Goal: Contribute content: Contribute content

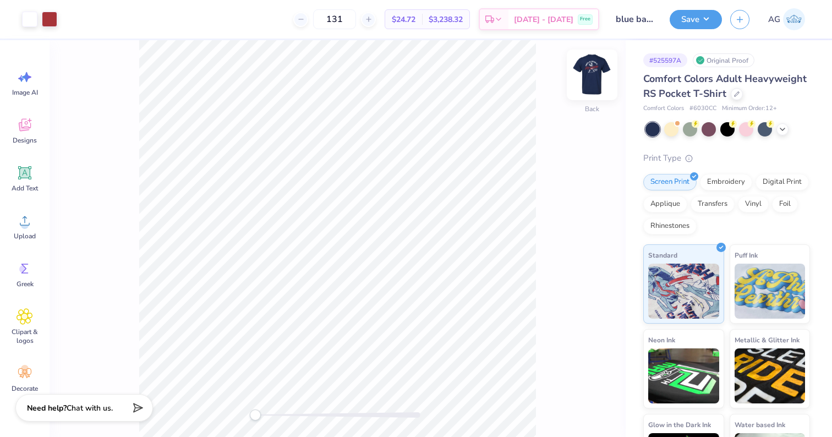
click at [595, 78] on img at bounding box center [592, 75] width 44 height 44
click at [591, 84] on img at bounding box center [592, 75] width 44 height 44
click at [788, 21] on img at bounding box center [794, 19] width 22 height 22
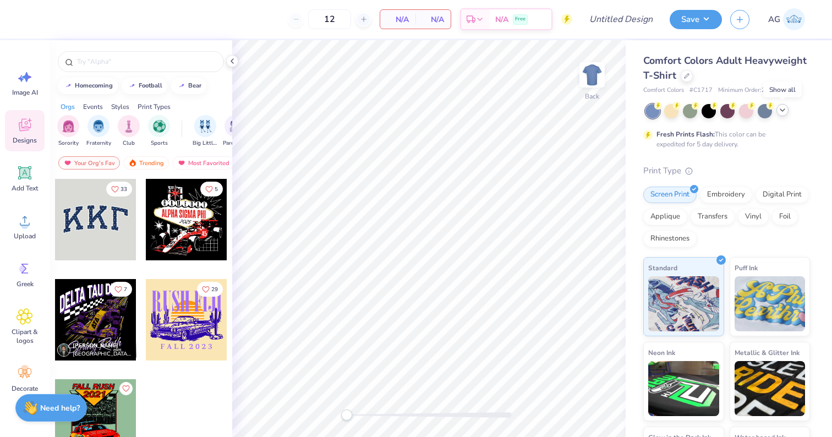
click at [779, 111] on icon at bounding box center [782, 110] width 9 height 9
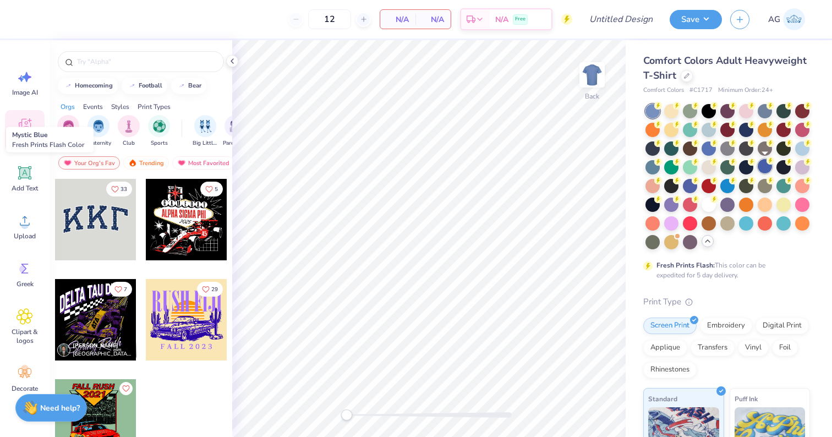
click at [765, 166] on div at bounding box center [765, 166] width 14 height 14
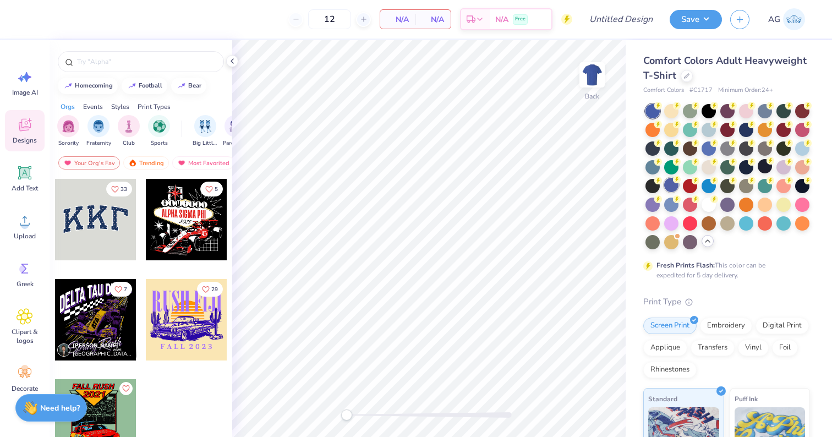
click at [672, 184] on div at bounding box center [671, 185] width 14 height 14
click at [744, 129] on div at bounding box center [746, 129] width 14 height 14
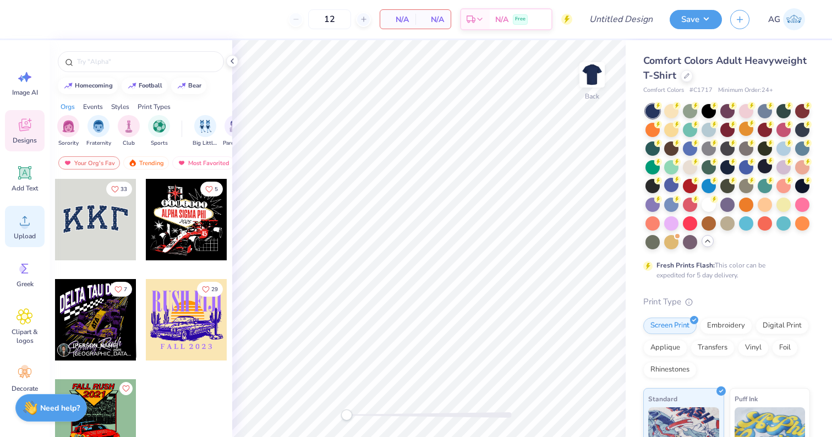
click at [32, 231] on div "Upload" at bounding box center [25, 226] width 40 height 41
click at [684, 82] on div "Comfort Colors Adult Heavyweight T-Shirt" at bounding box center [726, 68] width 167 height 30
click at [685, 79] on div at bounding box center [686, 75] width 12 height 12
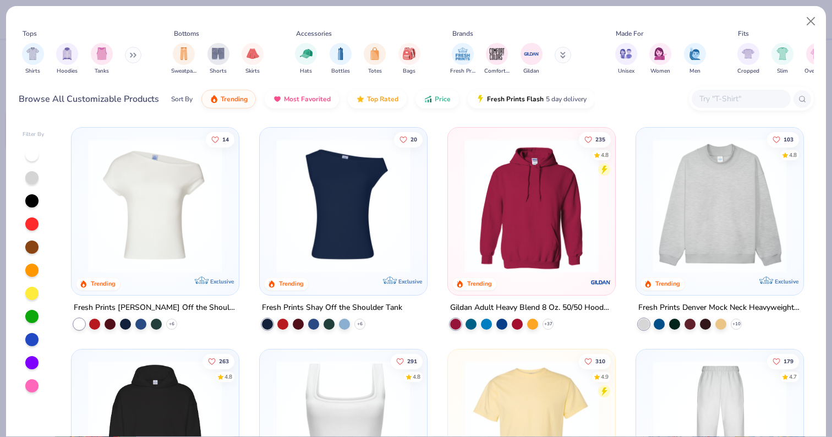
click at [719, 102] on input "text" at bounding box center [740, 98] width 85 height 13
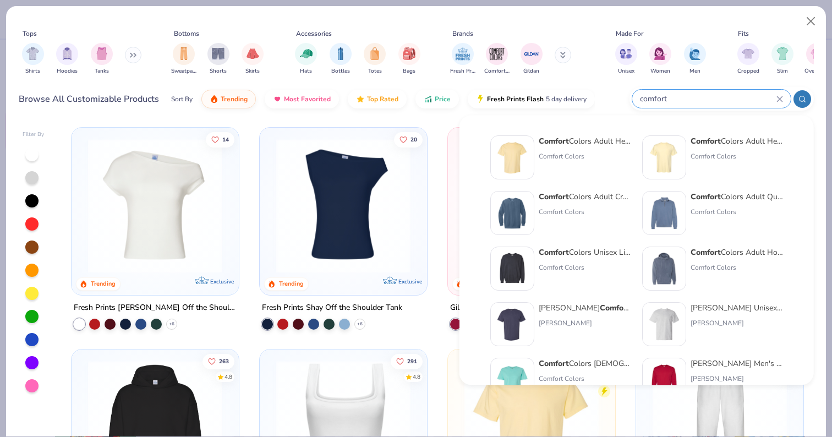
type input "comfort"
click at [666, 167] on img at bounding box center [664, 157] width 34 height 34
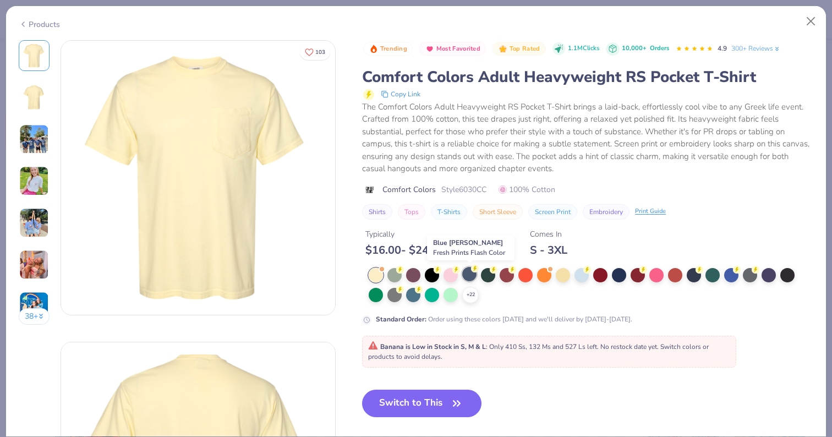
click at [471, 273] on div at bounding box center [469, 274] width 14 height 14
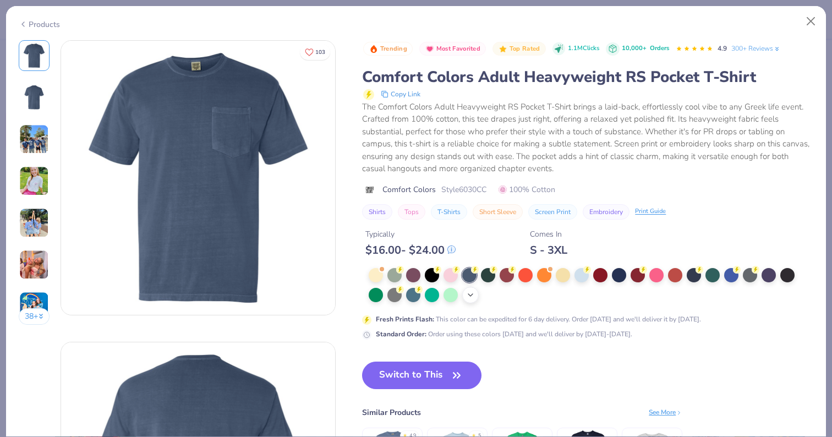
click at [470, 296] on icon at bounding box center [470, 294] width 9 height 9
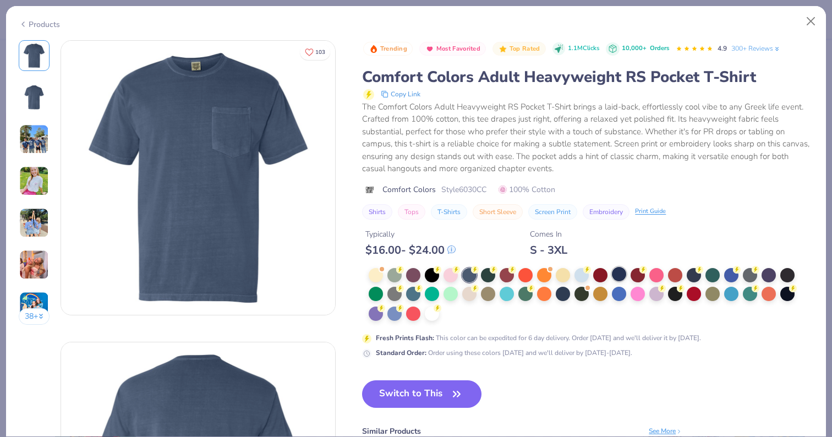
click at [621, 276] on div at bounding box center [619, 274] width 14 height 14
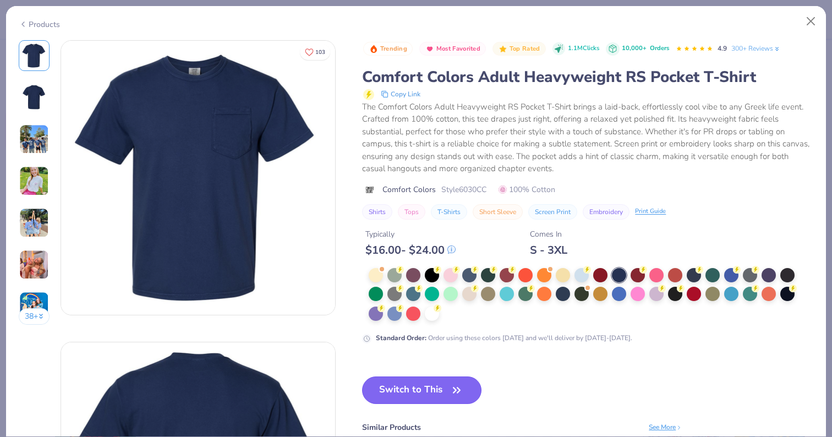
click at [417, 386] on button "Switch to This" at bounding box center [421, 390] width 119 height 28
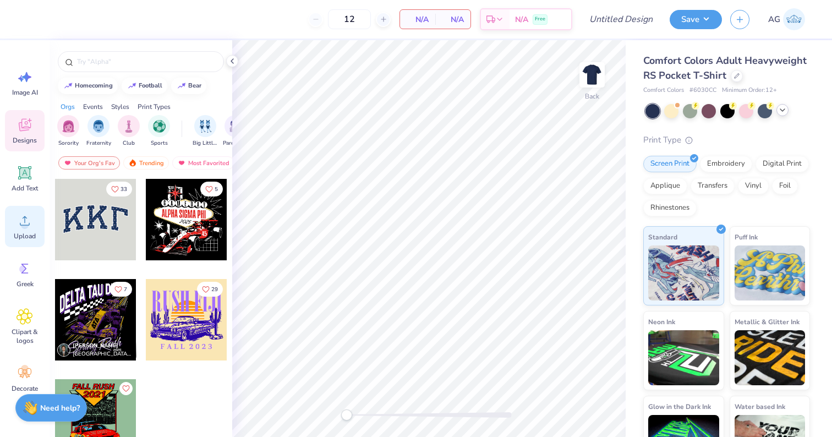
click at [37, 237] on div "Upload" at bounding box center [25, 226] width 40 height 41
click at [229, 57] on icon at bounding box center [232, 61] width 9 height 9
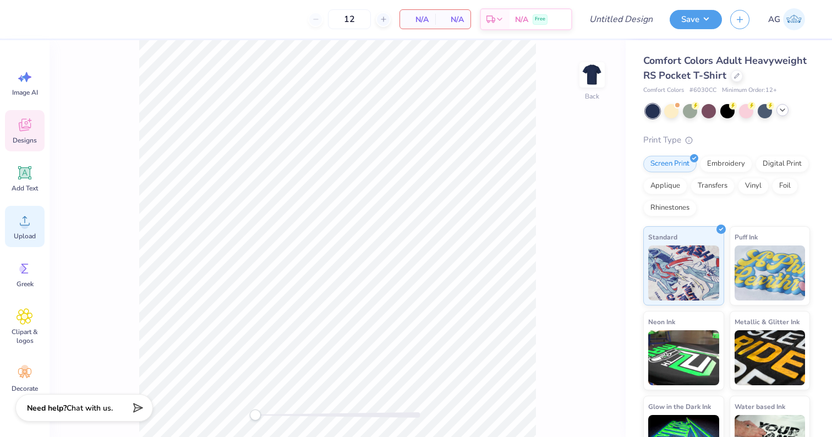
click at [25, 225] on icon at bounding box center [25, 220] width 17 height 17
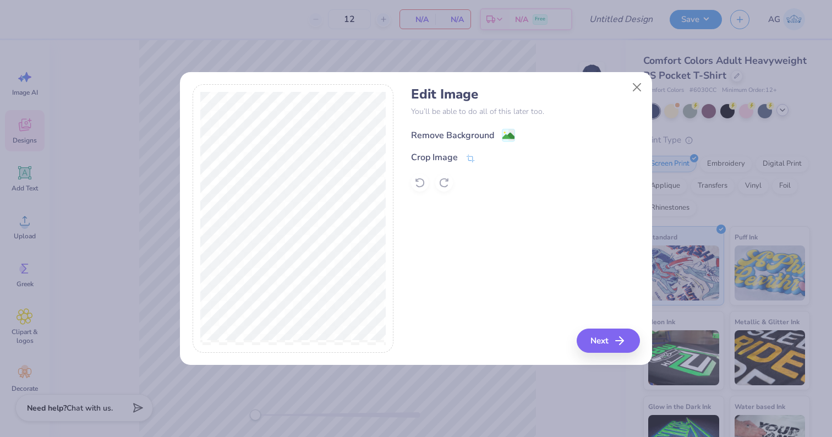
click at [482, 138] on div "Remove Background" at bounding box center [452, 135] width 83 height 13
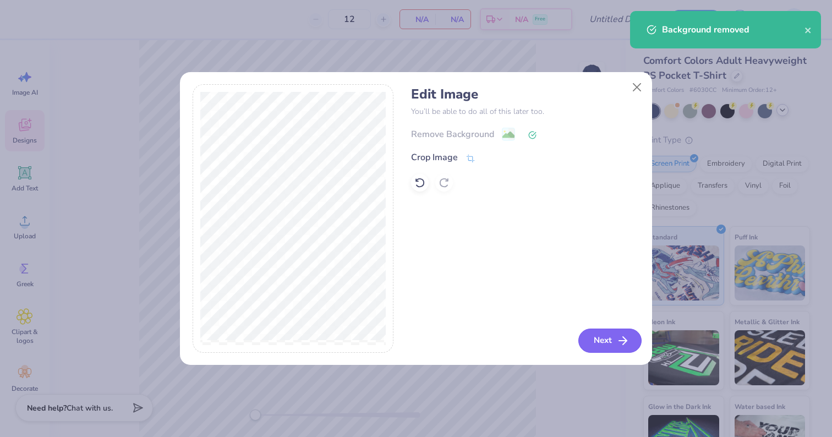
click at [606, 343] on button "Next" at bounding box center [609, 340] width 63 height 24
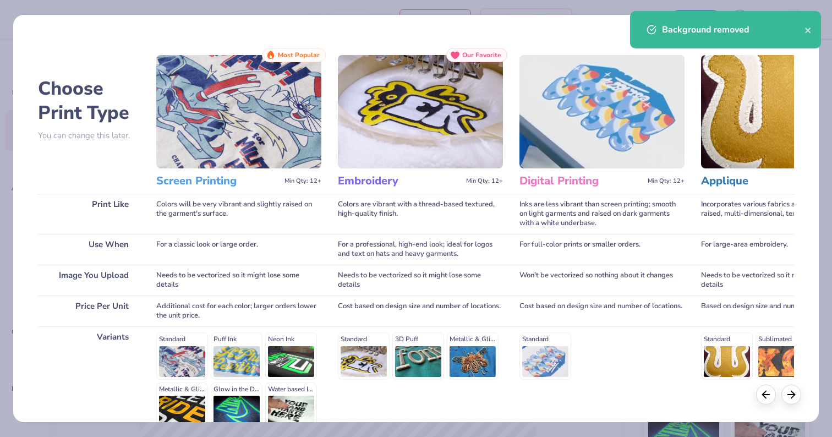
scroll to position [112, 0]
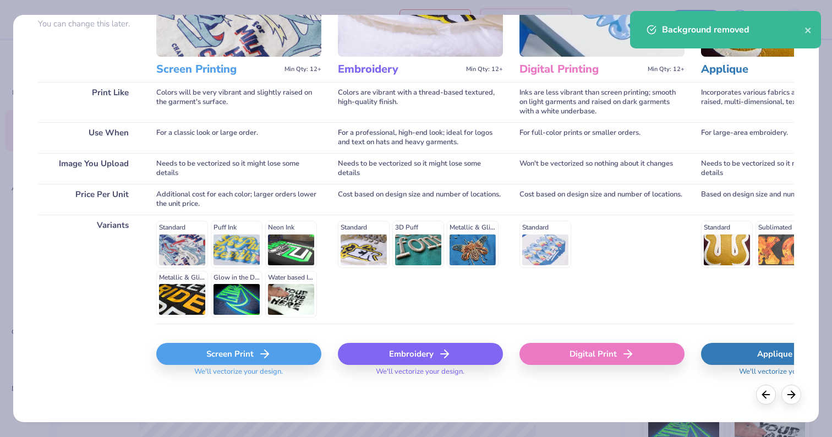
click at [250, 355] on div "Screen Print" at bounding box center [238, 354] width 165 height 22
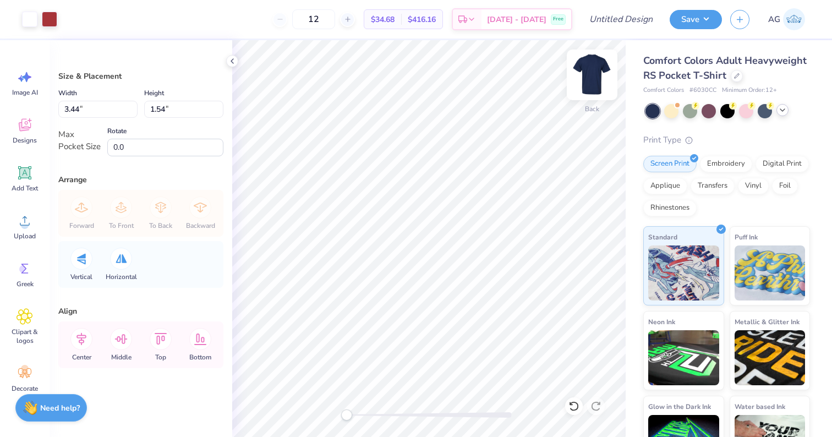
click at [597, 69] on img at bounding box center [592, 75] width 44 height 44
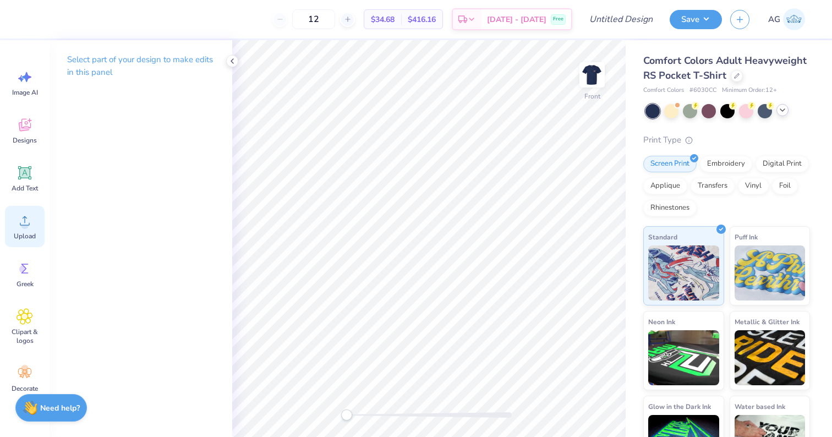
click at [17, 235] on span "Upload" at bounding box center [25, 236] width 22 height 9
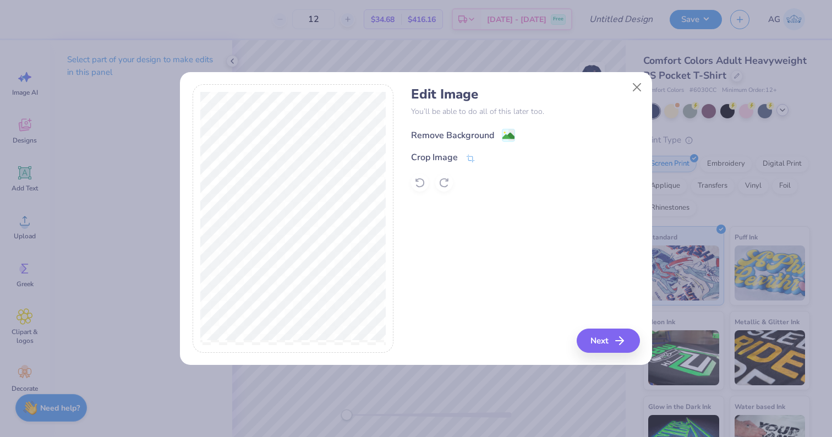
click at [487, 131] on div "Remove Background" at bounding box center [452, 135] width 83 height 13
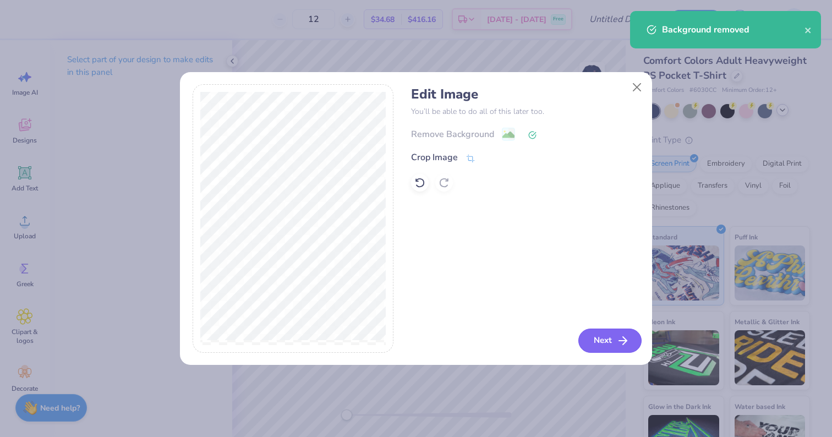
click at [603, 342] on button "Next" at bounding box center [609, 340] width 63 height 24
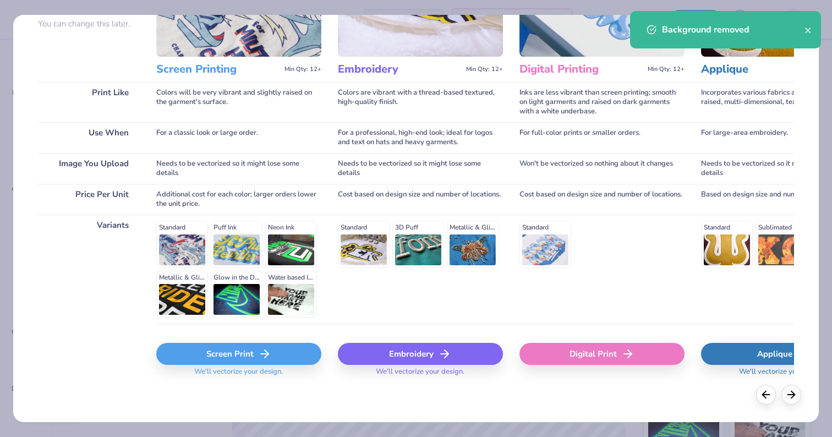
click at [225, 348] on div "Screen Print" at bounding box center [238, 354] width 165 height 22
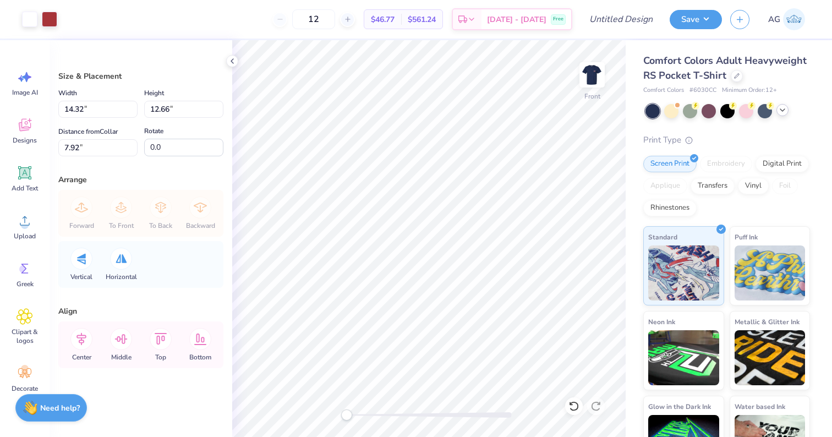
type input "11.89"
type input "10.51"
type input "10.07"
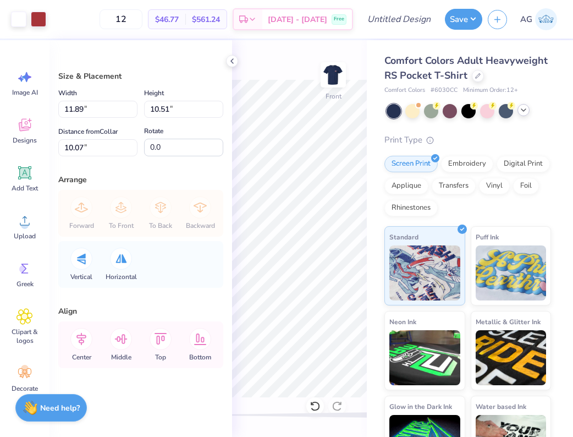
click at [279, 73] on div "Front" at bounding box center [299, 238] width 135 height 397
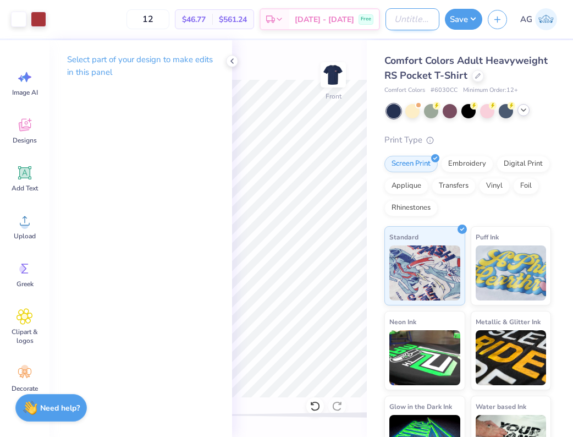
click at [408, 18] on input "Design Title" at bounding box center [413, 19] width 54 height 22
type input "sig [PERSON_NAME]"
click at [456, 22] on button "Save" at bounding box center [463, 17] width 37 height 21
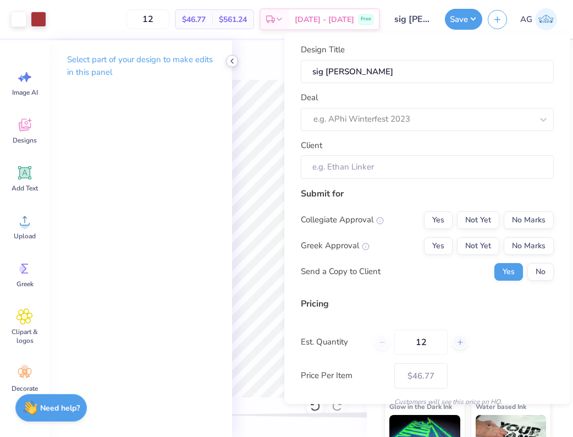
click at [229, 59] on icon at bounding box center [232, 61] width 9 height 9
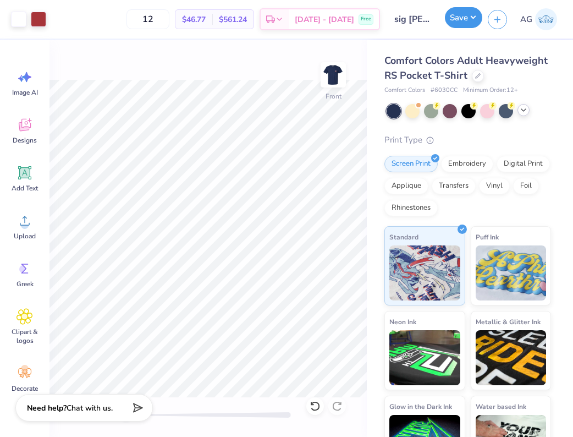
click at [465, 22] on button "Save" at bounding box center [463, 17] width 37 height 21
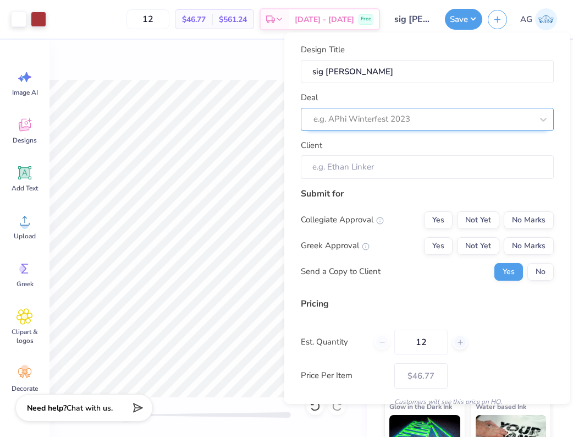
click at [425, 116] on div at bounding box center [423, 119] width 219 height 15
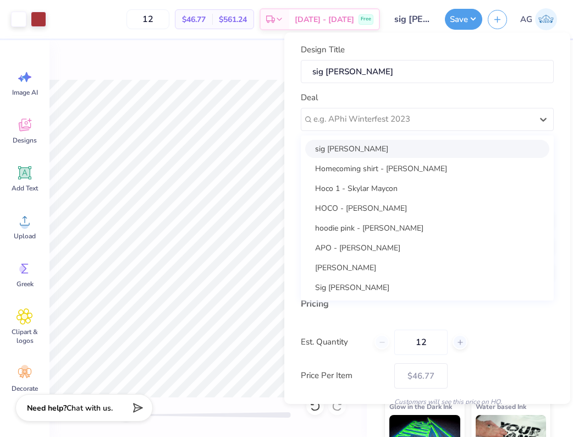
click at [408, 151] on div "sig [PERSON_NAME]" at bounding box center [427, 149] width 244 height 18
type input "Colin Walls"
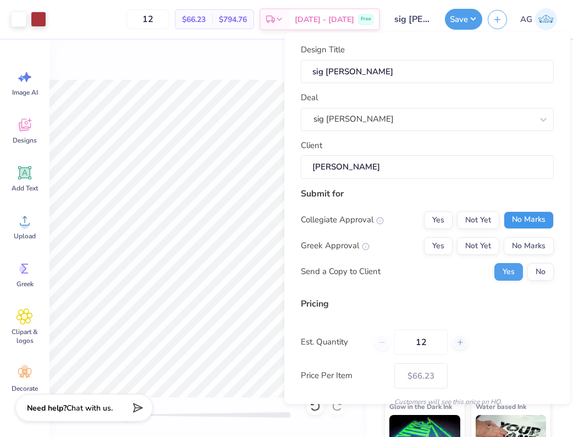
click at [537, 215] on button "No Marks" at bounding box center [529, 220] width 50 height 18
click at [442, 246] on button "Yes" at bounding box center [438, 246] width 29 height 18
type input "$54.63"
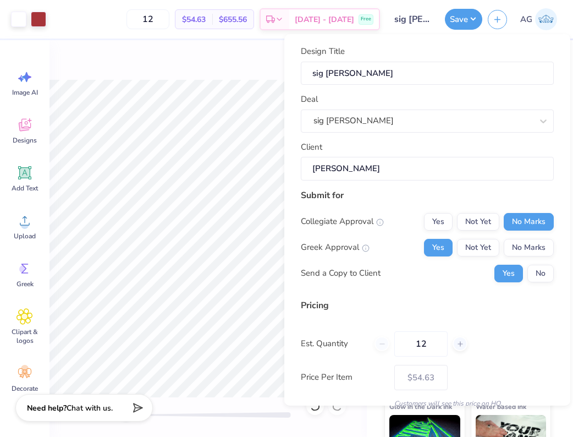
scroll to position [48, 0]
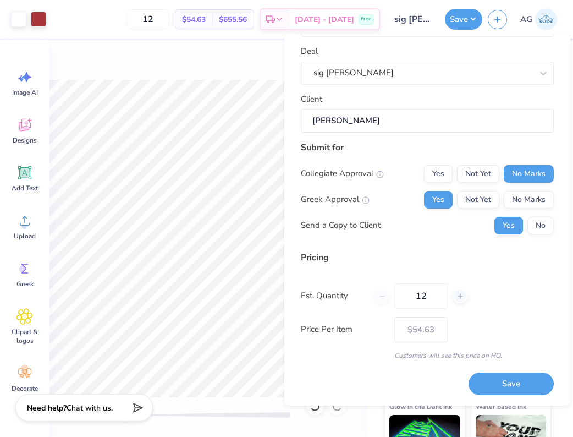
drag, startPoint x: 435, startPoint y: 301, endPoint x: 322, endPoint y: 301, distance: 112.2
click at [322, 301] on div "Est. Quantity 12" at bounding box center [427, 295] width 253 height 25
type input "127"
type input "$24.39"
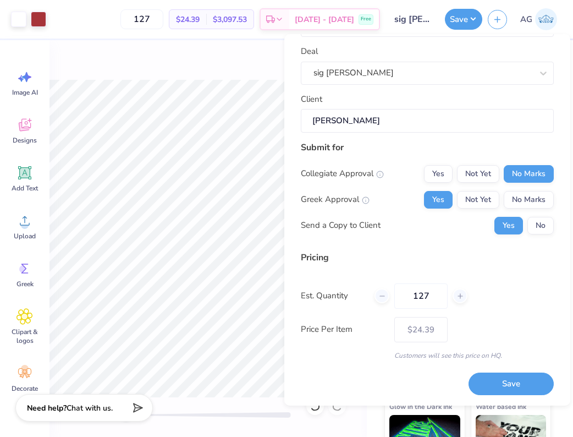
drag, startPoint x: 436, startPoint y: 291, endPoint x: 387, endPoint y: 284, distance: 48.9
click at [388, 286] on div "127" at bounding box center [421, 295] width 93 height 25
type input "75"
type input "$25.85"
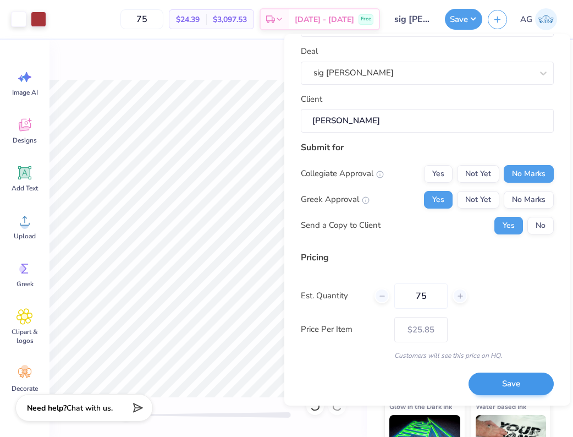
type input "75"
click at [523, 378] on button "Save" at bounding box center [511, 383] width 85 height 23
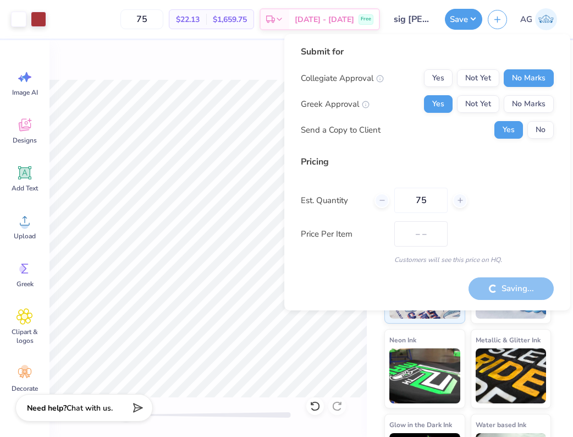
type input "$25.85"
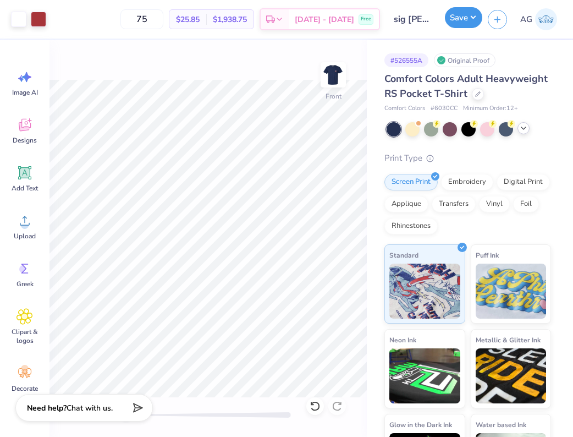
click at [455, 23] on button "Save" at bounding box center [463, 17] width 37 height 21
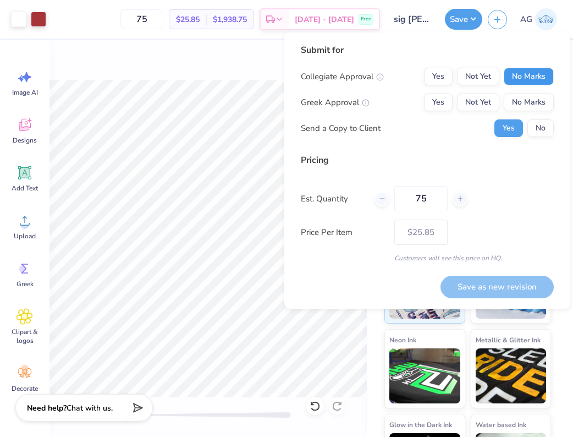
click at [523, 78] on button "No Marks" at bounding box center [529, 77] width 50 height 18
click at [444, 96] on button "Yes" at bounding box center [438, 103] width 29 height 18
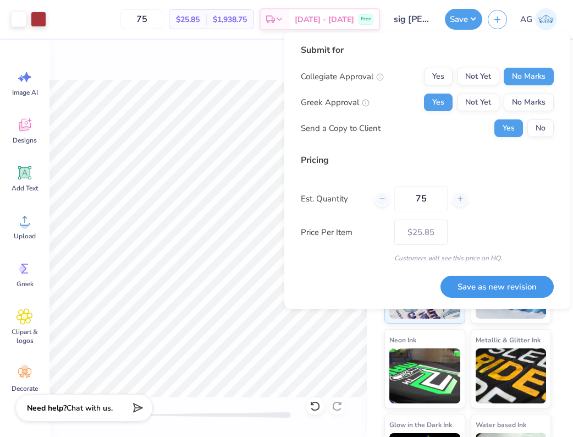
click at [513, 284] on button "Save as new revision" at bounding box center [497, 287] width 113 height 23
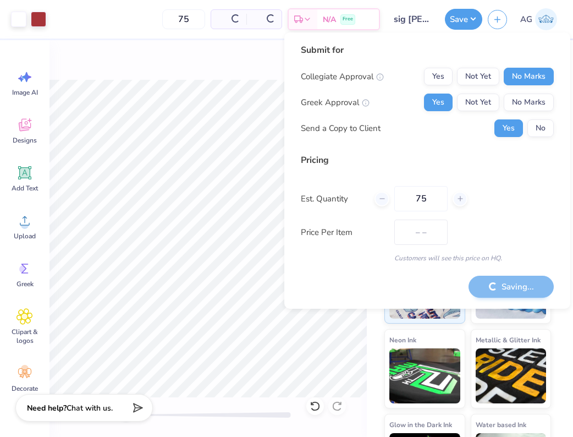
type input "$25.85"
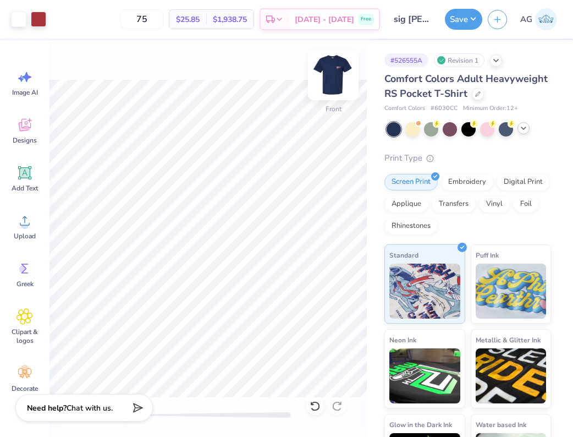
click at [337, 81] on img at bounding box center [333, 75] width 44 height 44
click at [455, 21] on button "Save" at bounding box center [463, 17] width 37 height 21
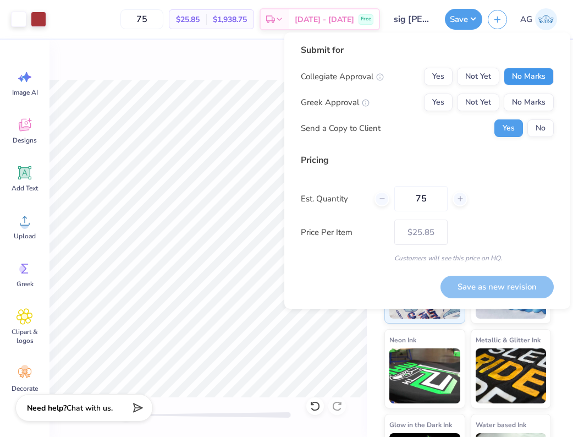
click at [514, 76] on button "No Marks" at bounding box center [529, 77] width 50 height 18
click at [447, 100] on button "Yes" at bounding box center [438, 103] width 29 height 18
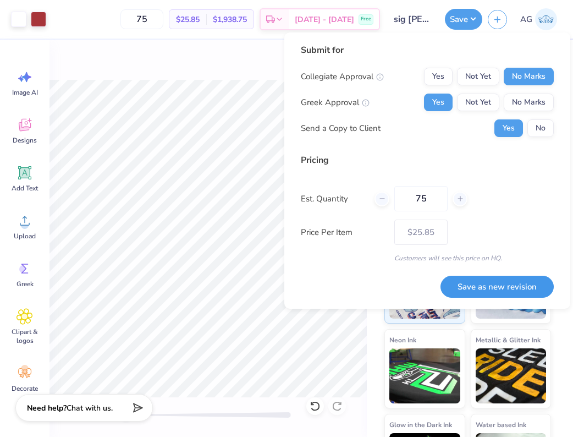
click at [498, 285] on button "Save as new revision" at bounding box center [497, 287] width 113 height 23
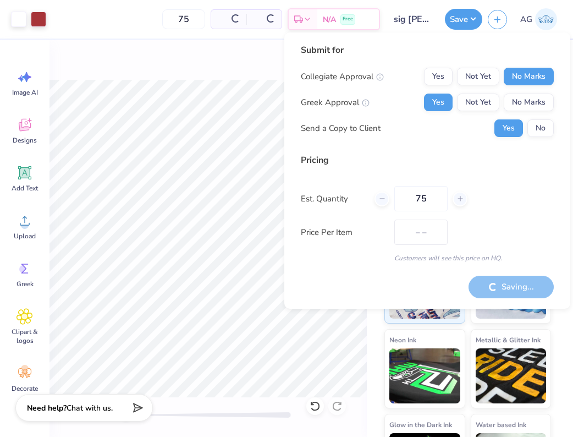
type input "$25.85"
click at [554, 18] on img at bounding box center [546, 19] width 22 height 22
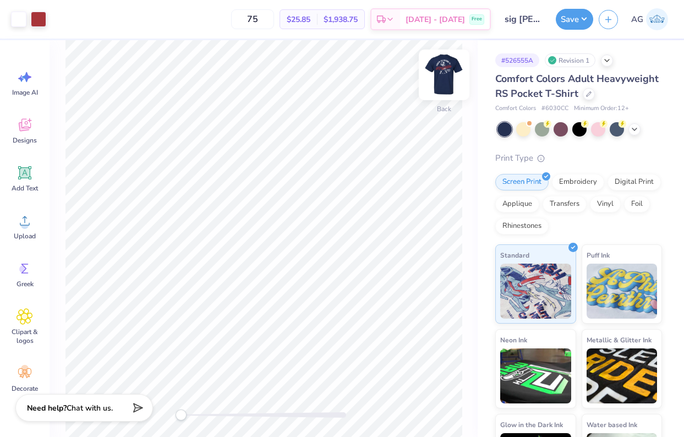
click at [445, 77] on img at bounding box center [444, 75] width 44 height 44
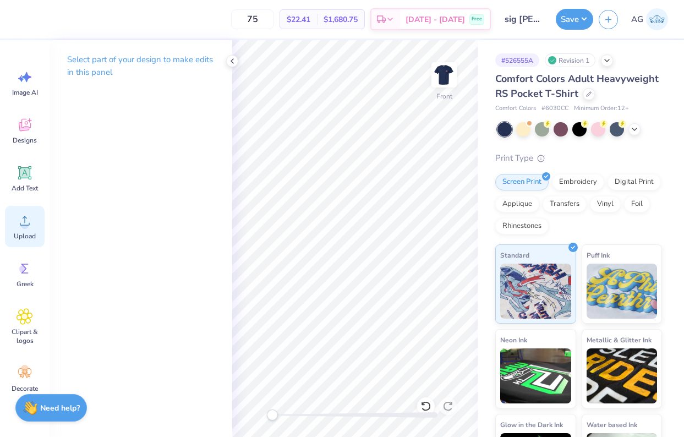
click at [27, 229] on div "Upload" at bounding box center [25, 226] width 40 height 41
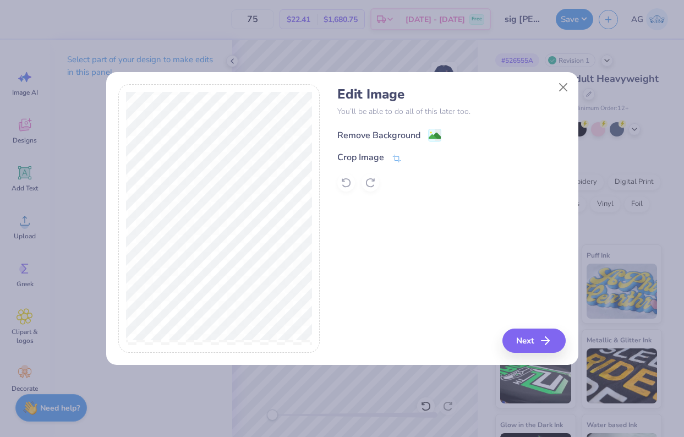
click at [359, 135] on div "Remove Background" at bounding box center [378, 135] width 83 height 13
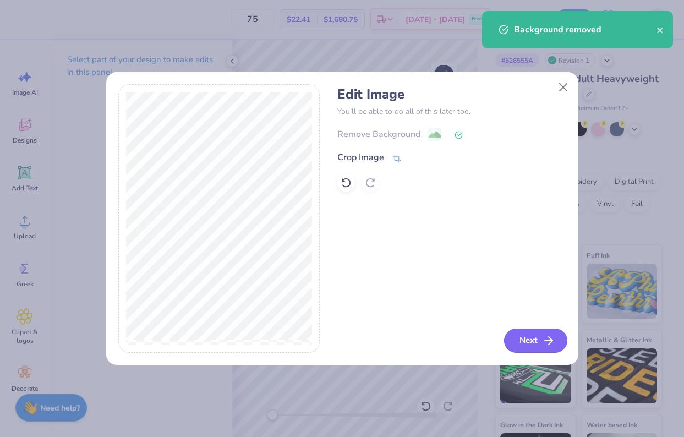
click at [536, 343] on button "Next" at bounding box center [535, 340] width 63 height 24
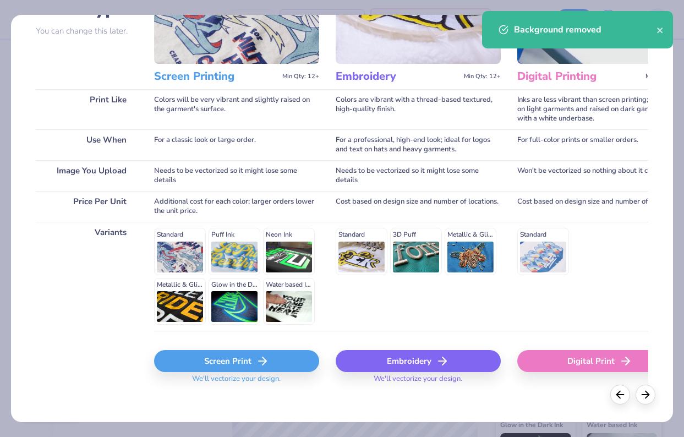
scroll to position [112, 0]
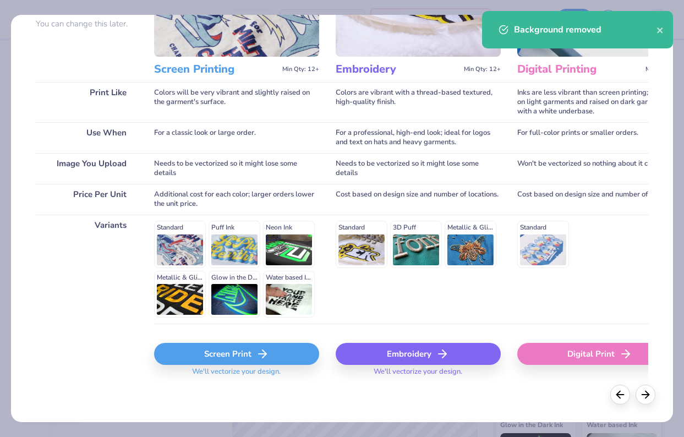
click at [273, 353] on div "Screen Print" at bounding box center [236, 354] width 165 height 22
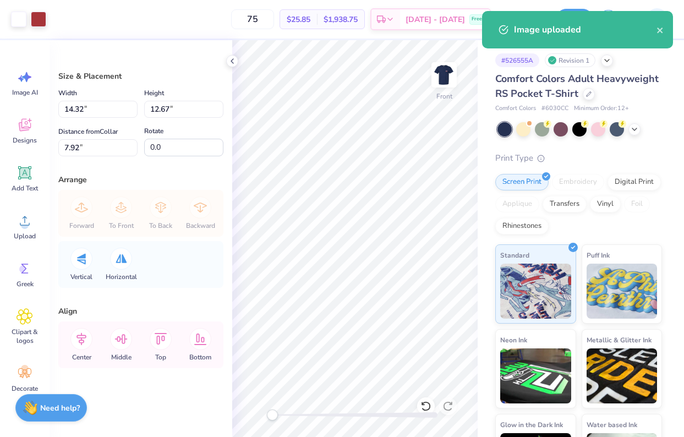
type input "13.32"
type input "11.78"
type input "8.80"
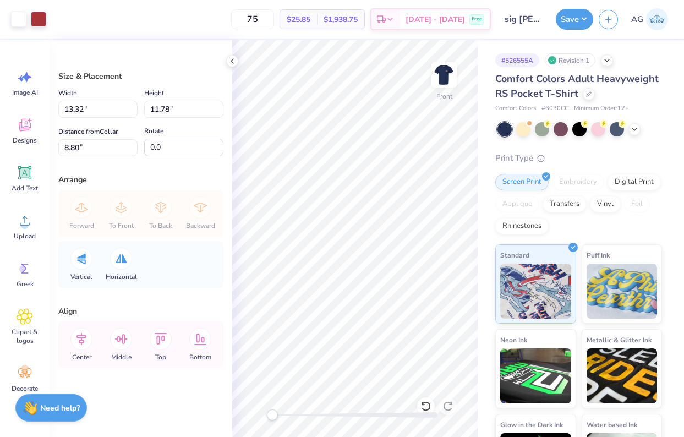
type input "12.32"
type input "10.90"
type input "3.88"
click at [230, 58] on icon at bounding box center [232, 61] width 9 height 9
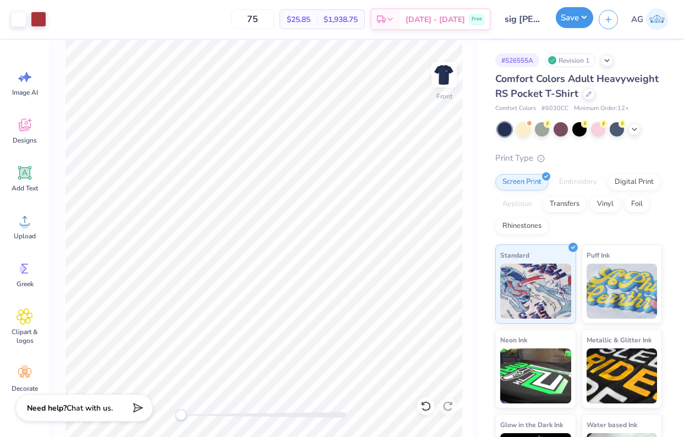
click at [579, 19] on button "Save" at bounding box center [574, 17] width 37 height 21
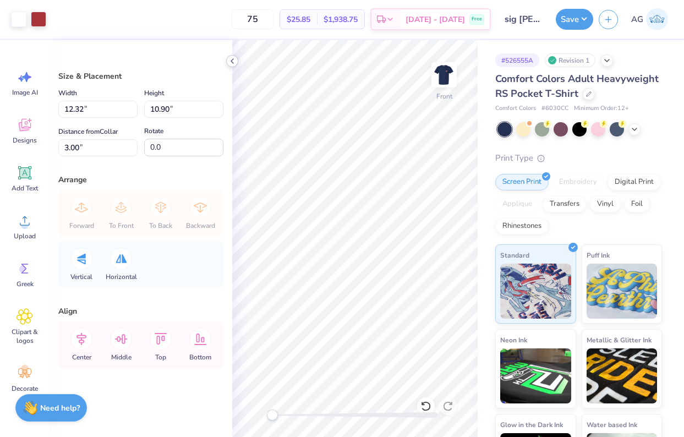
click at [228, 59] on icon at bounding box center [232, 61] width 9 height 9
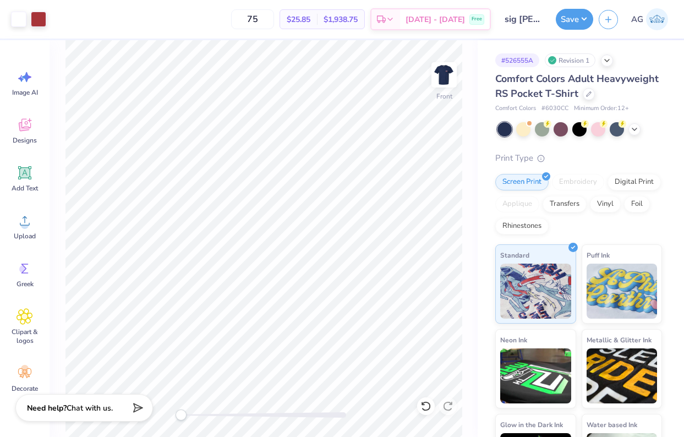
type input "11.47"
type input "10.14"
type input "3.76"
type input "11.09"
type input "9.81"
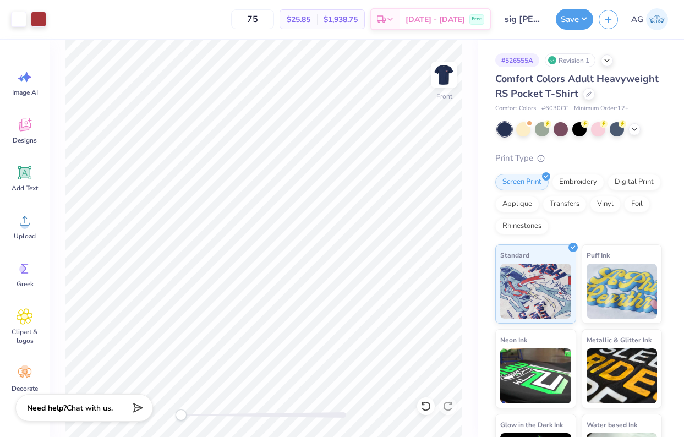
type input "3.34"
click at [569, 17] on button "Save" at bounding box center [574, 17] width 37 height 21
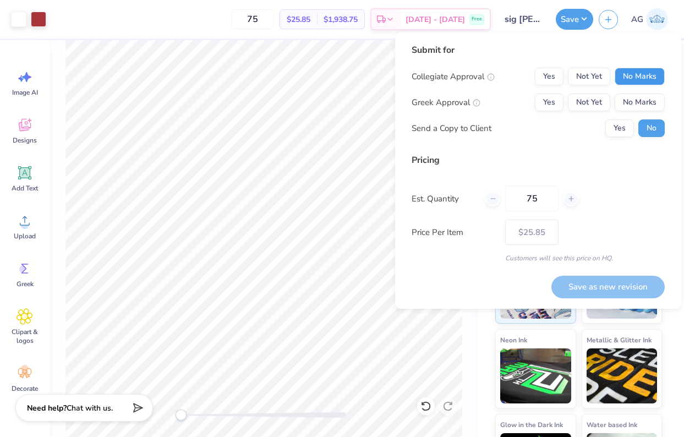
click at [628, 79] on button "No Marks" at bounding box center [639, 77] width 50 height 18
click at [552, 92] on div "Collegiate Approval Yes Not Yet No Marks Greek Approval Yes Not Yet No Marks Se…" at bounding box center [537, 102] width 253 height 69
click at [552, 109] on button "Yes" at bounding box center [549, 103] width 29 height 18
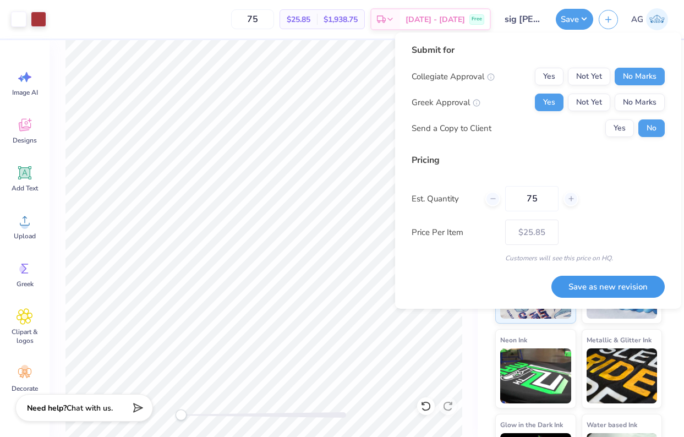
click at [605, 289] on button "Save as new revision" at bounding box center [607, 287] width 113 height 23
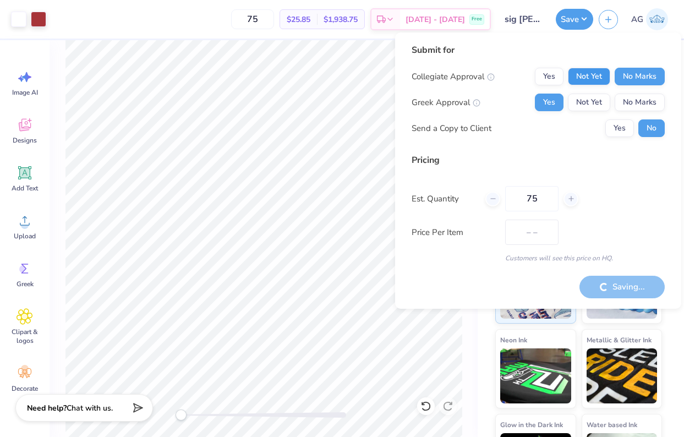
type input "$25.85"
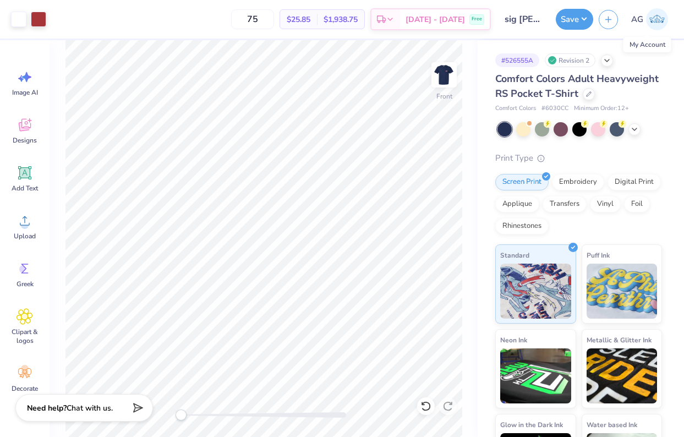
click at [641, 25] on link "AG" at bounding box center [649, 19] width 47 height 22
